Goal: Find specific page/section

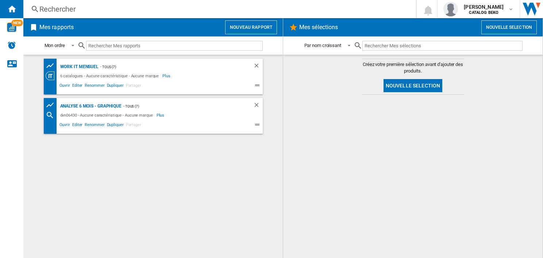
click at [112, 45] on input "text" at bounding box center [174, 46] width 177 height 10
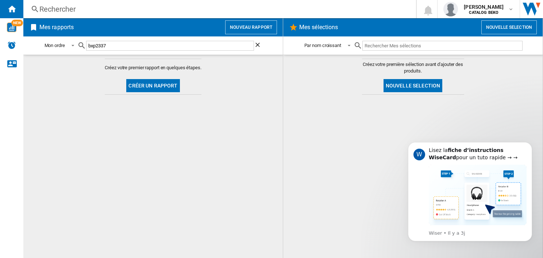
click at [124, 45] on input "bxp2337" at bounding box center [170, 46] width 168 height 10
click at [527, 146] on button "Dismiss notification" at bounding box center [529, 144] width 9 height 9
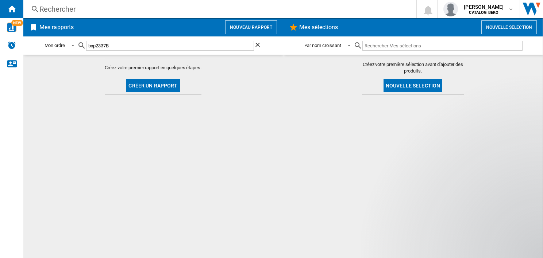
click at [106, 36] on div "Mon ordre Mon ordre Par type de rapport Par nom croissant Par nom décroissant b…" at bounding box center [152, 45] width 259 height 18
click at [108, 47] on input "bxp2337B" at bounding box center [170, 46] width 168 height 10
click at [80, 49] on md-icon at bounding box center [81, 45] width 9 height 9
click at [11, 31] on img "WiseCard" at bounding box center [11, 27] width 9 height 9
click at [121, 47] on input "bxp2337B" at bounding box center [170, 46] width 168 height 10
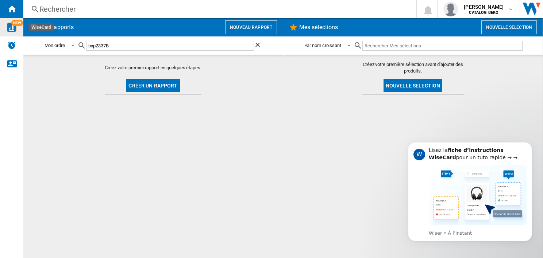
click at [10, 33] on div "NEW" at bounding box center [11, 27] width 23 height 18
click at [182, 41] on input "bxp2337B" at bounding box center [170, 46] width 168 height 10
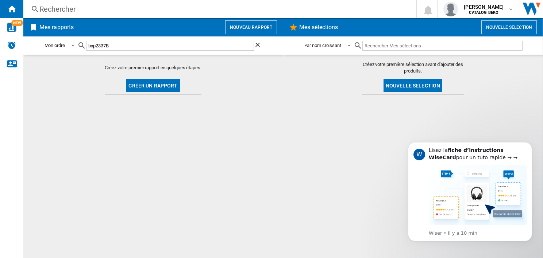
paste input "AKZ96270IX"
type input "AKZ96270IX"
click at [10, 31] on img "WiseCard" at bounding box center [11, 27] width 9 height 9
